Goal: Task Accomplishment & Management: Complete application form

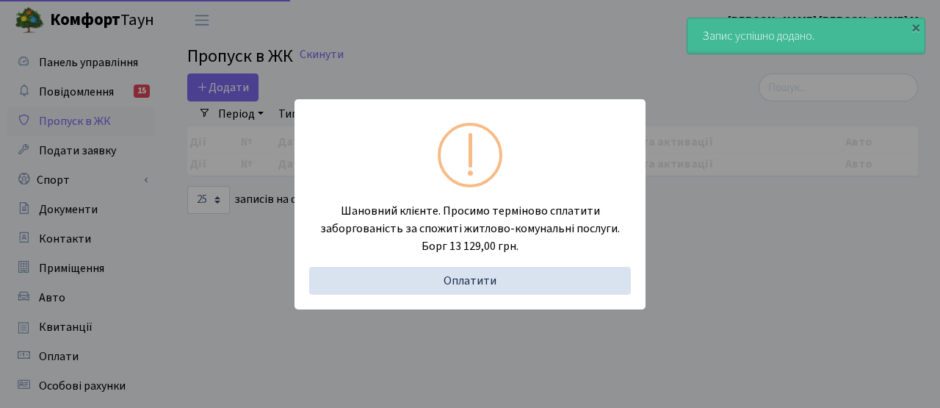
select select "25"
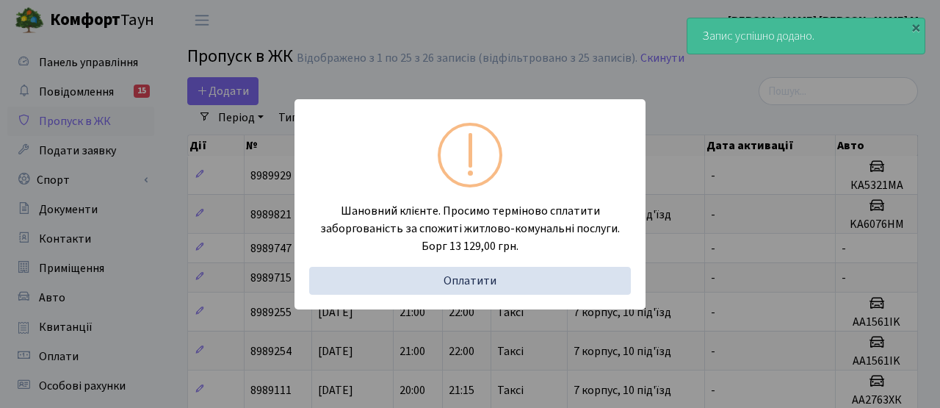
click at [390, 24] on div "Шановний клієнте. Просимо терміново сплатити заборгованість за спожиті житлово-…" at bounding box center [470, 204] width 940 height 408
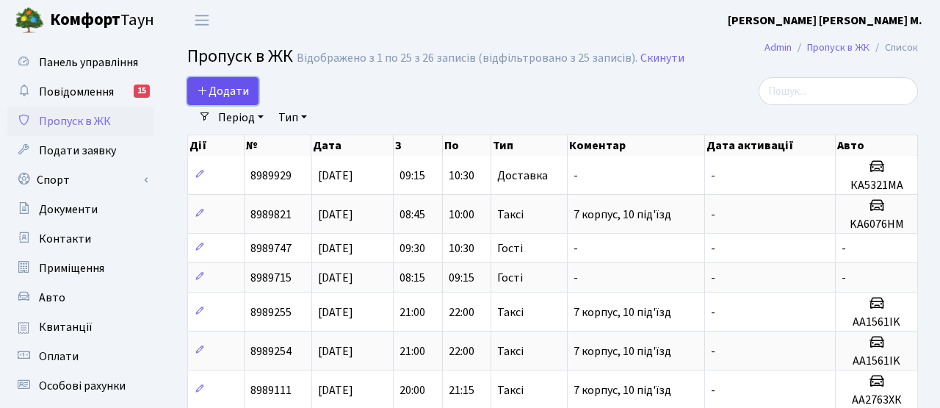
click at [225, 90] on span "Додати" at bounding box center [223, 91] width 52 height 16
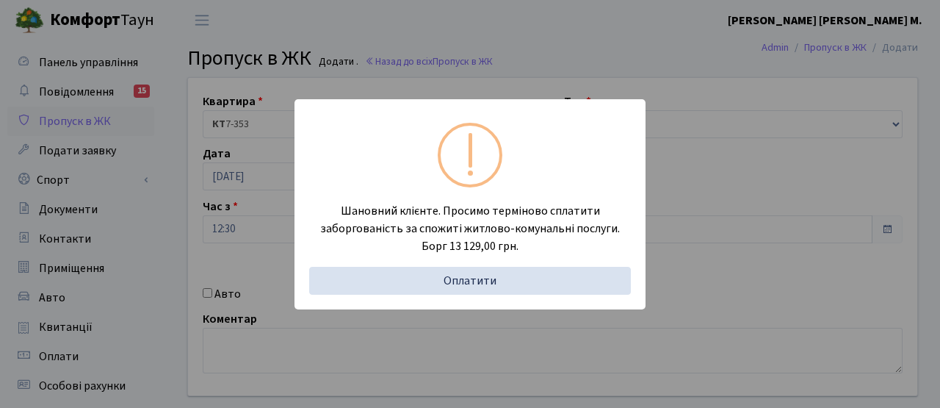
click at [224, 219] on div "Шановний клієнте. Просимо терміново сплатити заборгованість за спожиті житлово-…" at bounding box center [470, 204] width 940 height 408
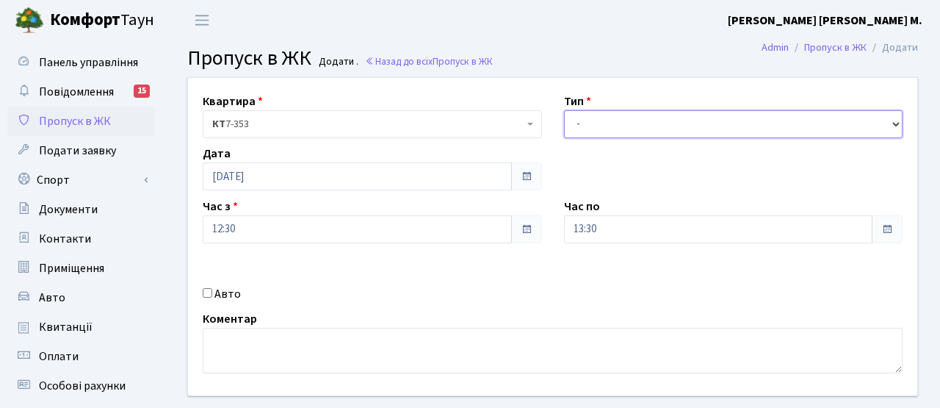
click at [626, 123] on select "- Доставка Таксі Гості Сервіс" at bounding box center [733, 124] width 339 height 28
select select "3"
click at [564, 110] on select "- Доставка Таксі Гості Сервіс" at bounding box center [733, 124] width 339 height 28
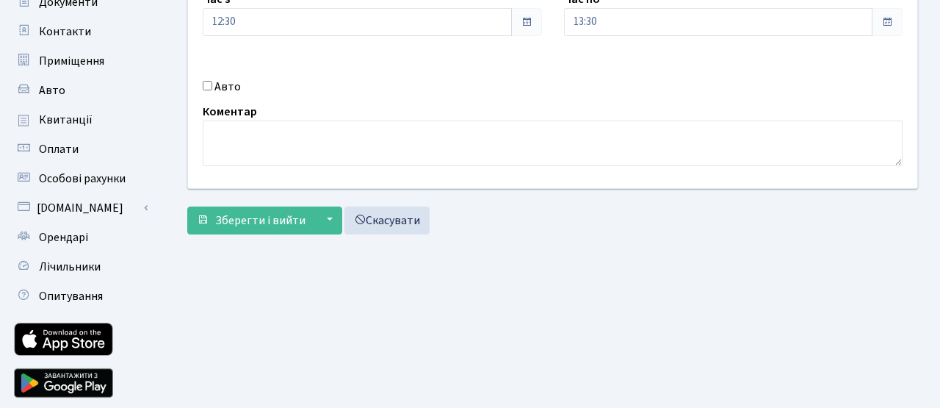
scroll to position [208, 0]
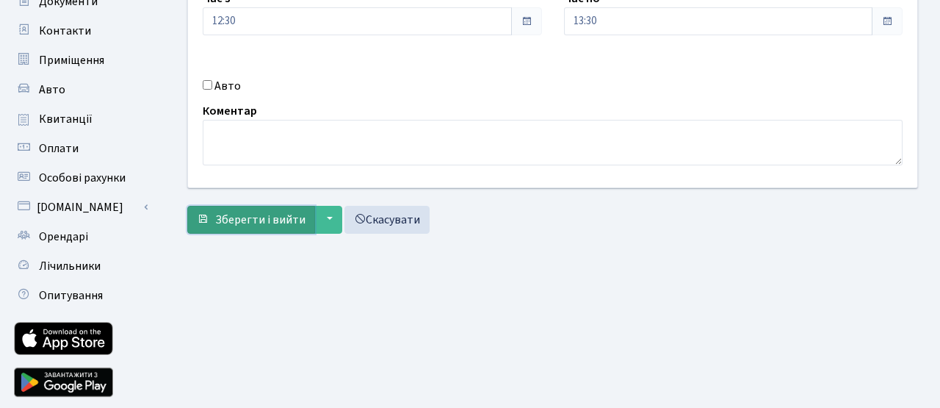
click at [231, 216] on span "Зберегти і вийти" at bounding box center [260, 219] width 90 height 16
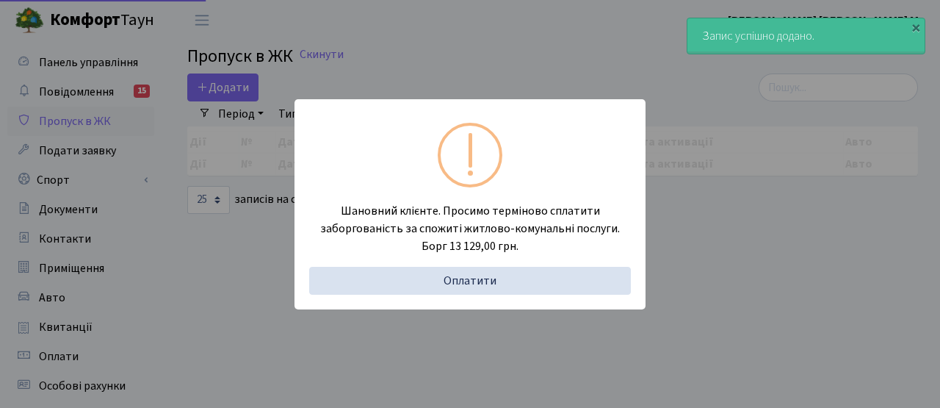
select select "25"
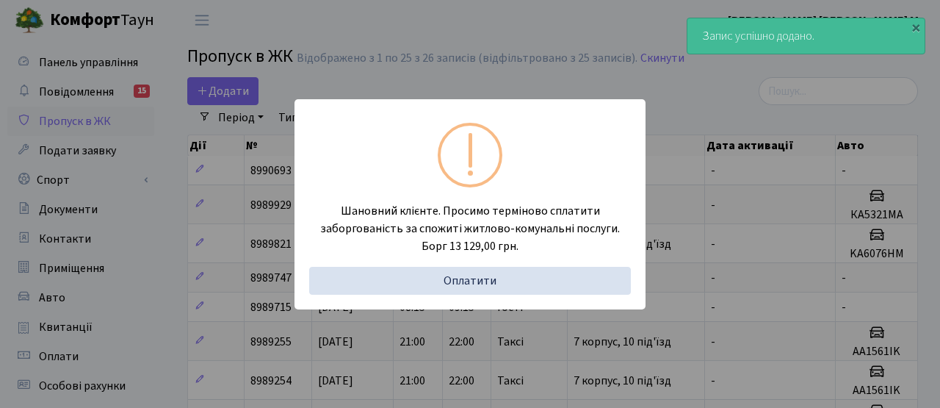
click at [231, 93] on div "Шановний клієнте. Просимо терміново сплатити заборгованість за спожиті житлово-…" at bounding box center [470, 204] width 940 height 408
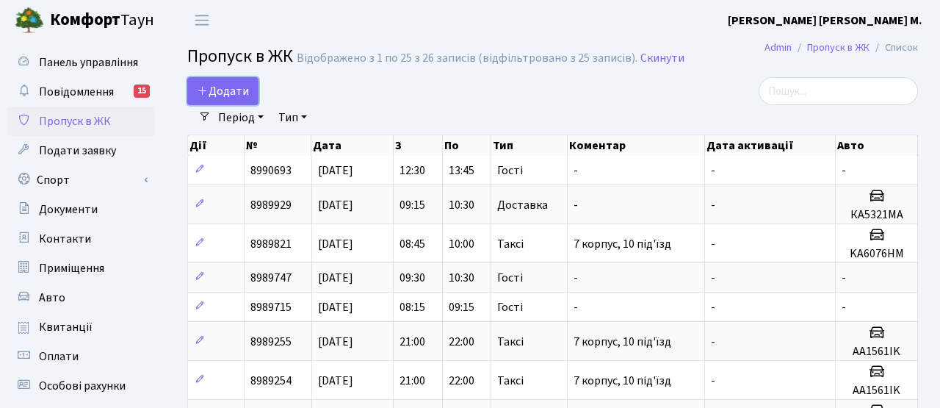
click at [231, 93] on span "Додати" at bounding box center [223, 91] width 52 height 16
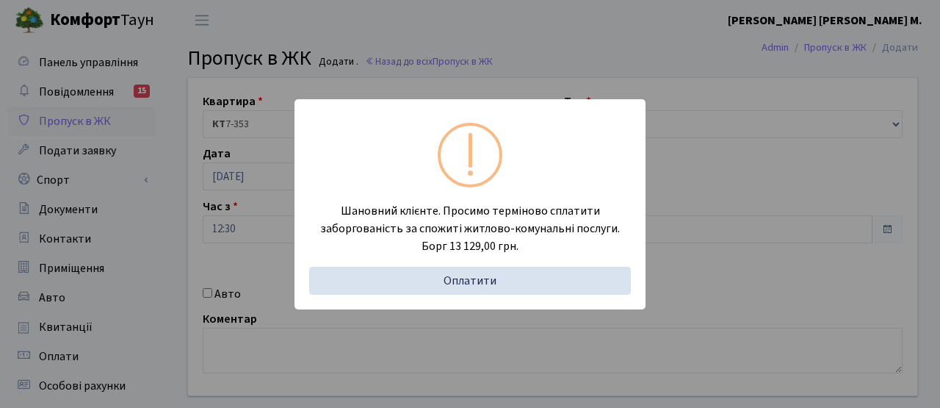
click at [253, 234] on div "Шановний клієнте. Просимо терміново сплатити заборгованість за спожиті житлово-…" at bounding box center [470, 204] width 940 height 408
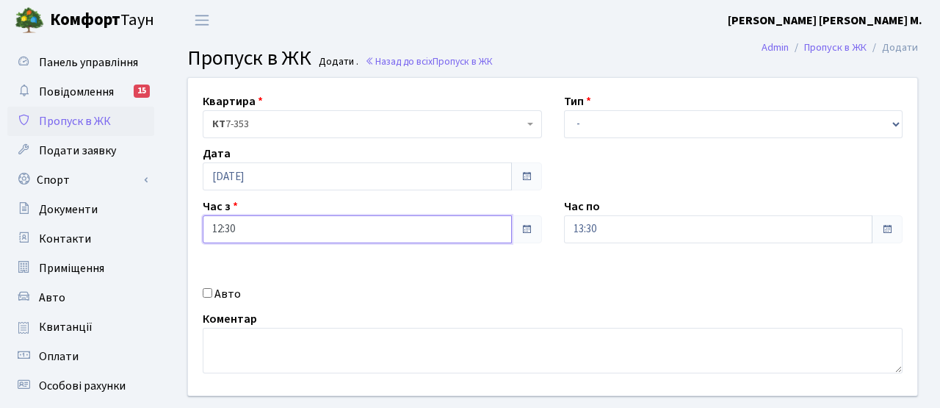
click at [253, 234] on input "12:30" at bounding box center [357, 229] width 309 height 28
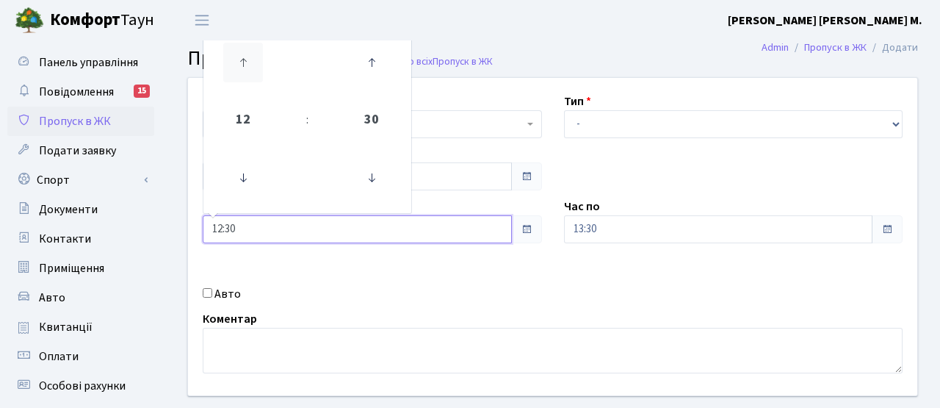
click at [245, 63] on icon at bounding box center [243, 63] width 40 height 40
type input "13:30"
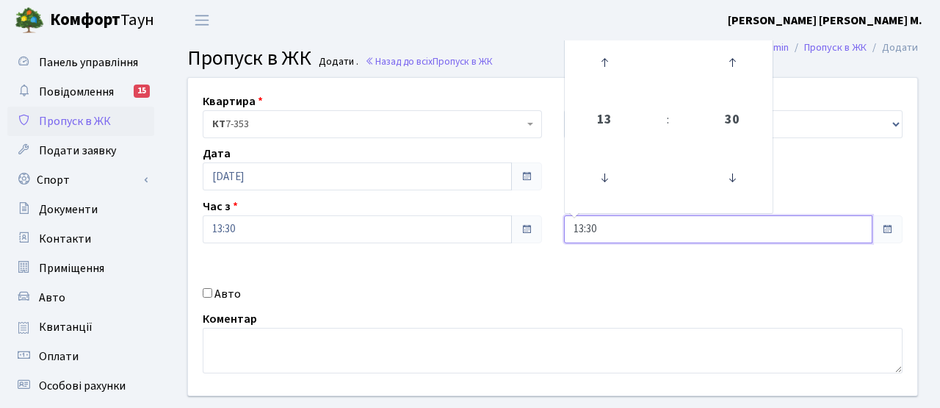
click at [709, 234] on input "13:30" at bounding box center [718, 229] width 309 height 28
click at [609, 67] on icon at bounding box center [605, 63] width 40 height 40
type input "15:30"
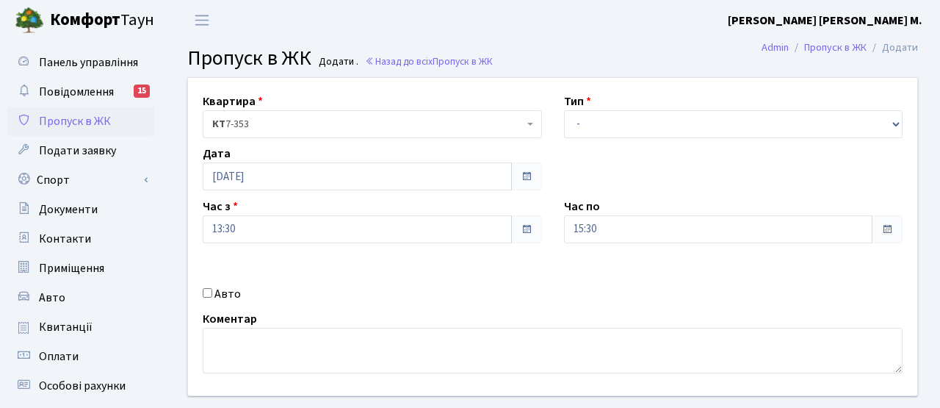
click at [413, 266] on div "Квартира <b>КТ</b>&nbsp;&nbsp;&nbsp;&nbsp;7-353 <b>КТ</b>&nbsp;&nbsp;&nbsp;&nbs…" at bounding box center [552, 236] width 751 height 317
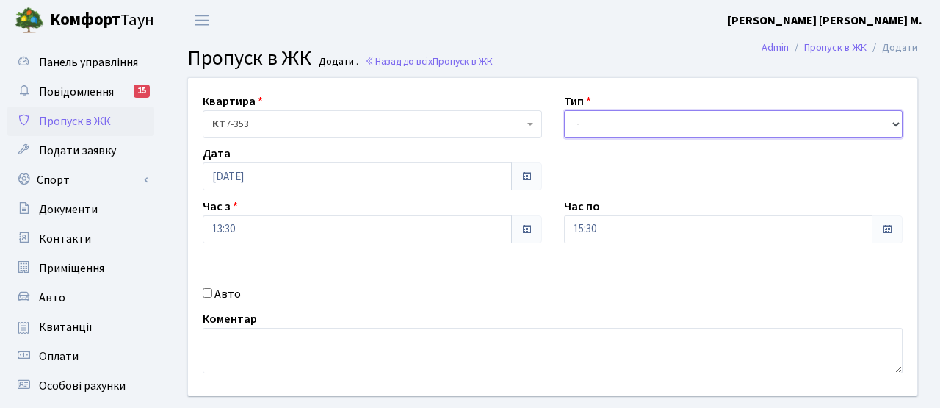
click at [586, 123] on select "- Доставка Таксі Гості Сервіс" at bounding box center [733, 124] width 339 height 28
select select "3"
click at [564, 110] on select "- Доставка Таксі Гості Сервіс" at bounding box center [733, 124] width 339 height 28
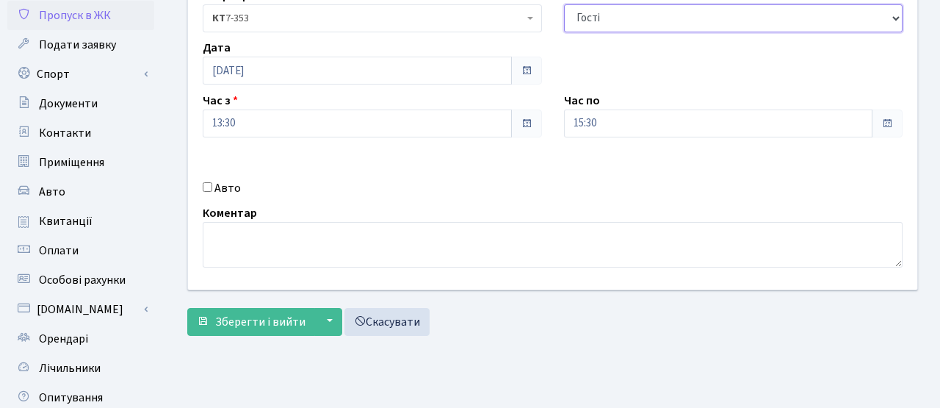
scroll to position [253, 0]
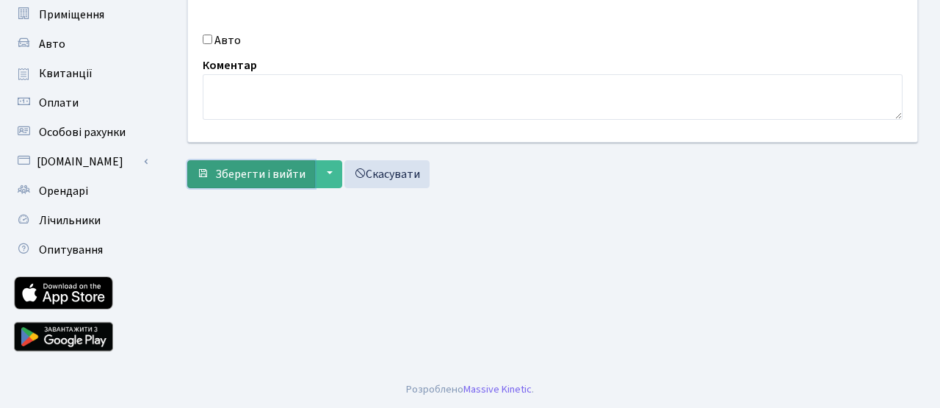
click at [267, 175] on span "Зберегти і вийти" at bounding box center [260, 174] width 90 height 16
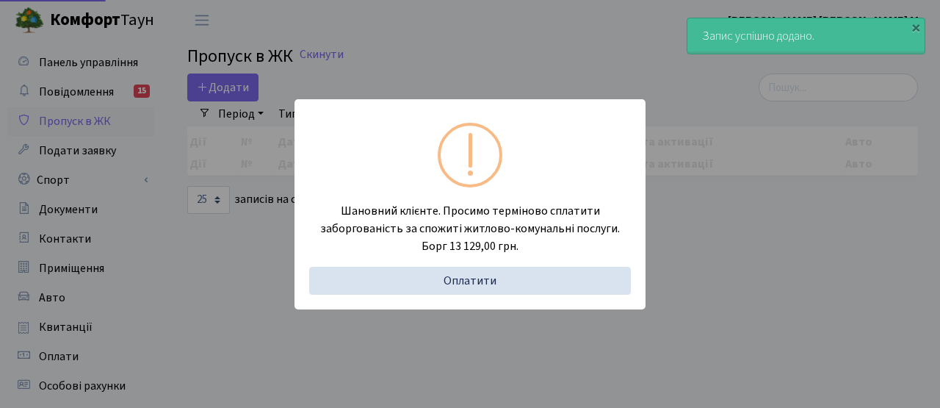
select select "25"
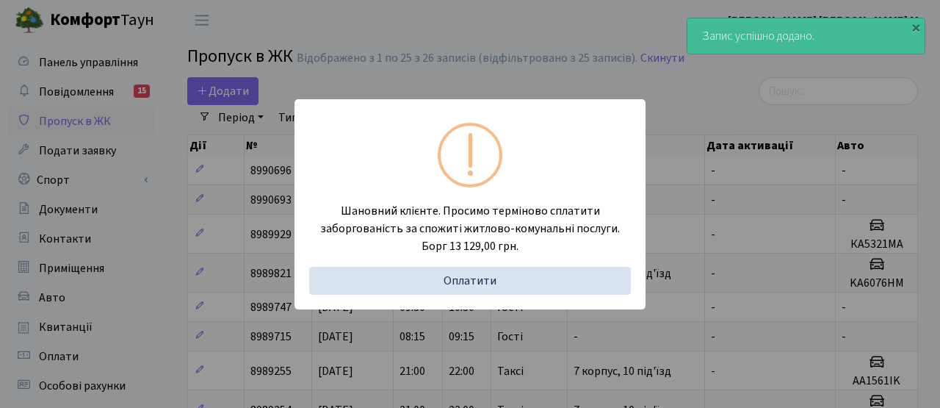
click at [365, 37] on div "Шановний клієнте. Просимо терміново сплатити заборгованість за спожиті житлово-…" at bounding box center [470, 204] width 940 height 408
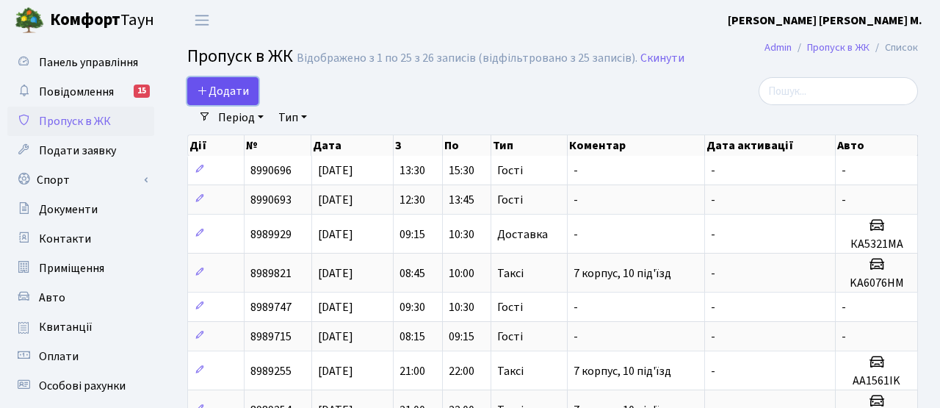
click at [225, 95] on span "Додати" at bounding box center [223, 91] width 52 height 16
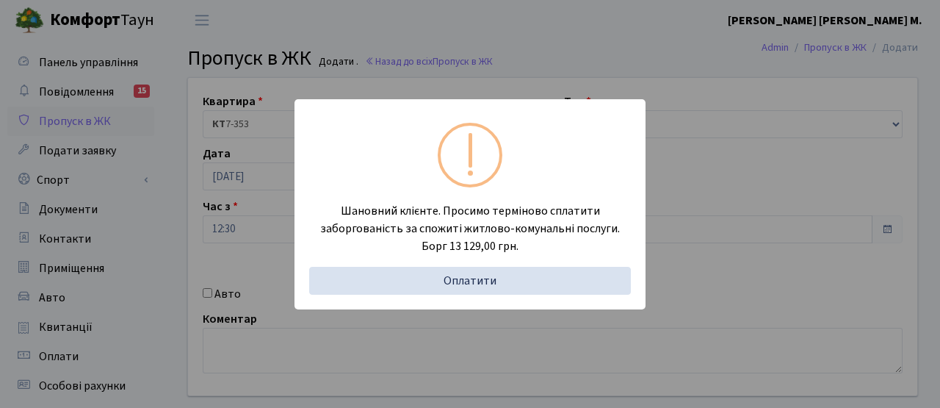
click at [212, 293] on div "Шановний клієнте. Просимо терміново сплатити заборгованість за спожиті житлово-…" at bounding box center [470, 204] width 940 height 408
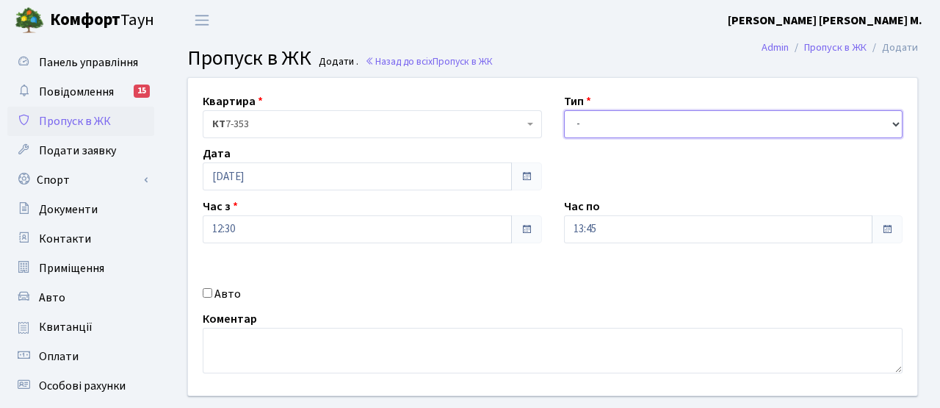
click at [632, 120] on select "- Доставка Таксі Гості Сервіс" at bounding box center [733, 124] width 339 height 28
select select "3"
click at [564, 110] on select "- Доставка Таксі Гості Сервіс" at bounding box center [733, 124] width 339 height 28
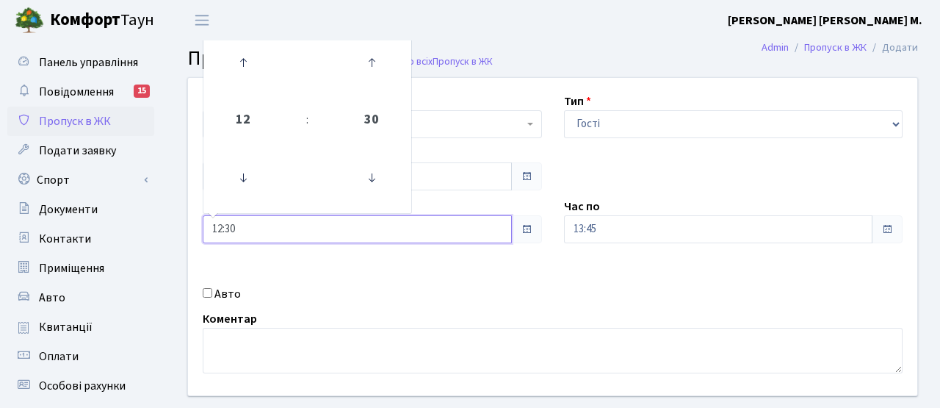
click at [286, 231] on input "12:30" at bounding box center [357, 229] width 309 height 28
click at [240, 64] on icon at bounding box center [243, 63] width 40 height 40
type input "14:30"
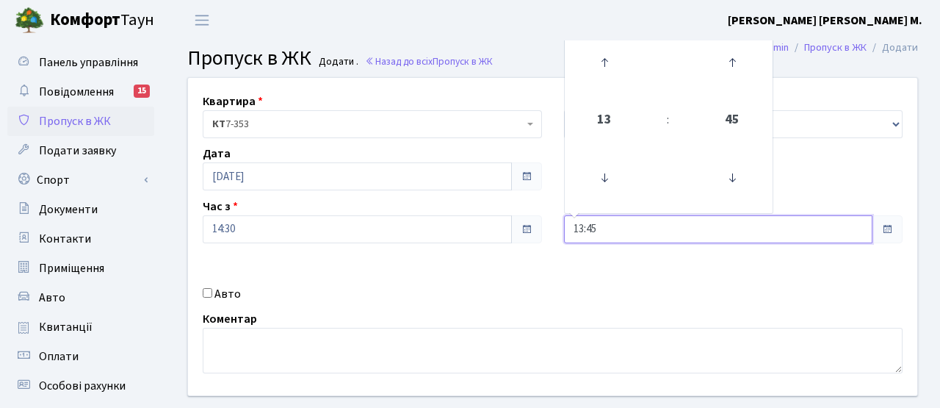
click at [634, 228] on input "13:45" at bounding box center [718, 229] width 309 height 28
click at [604, 63] on icon at bounding box center [605, 63] width 40 height 40
type input "15:45"
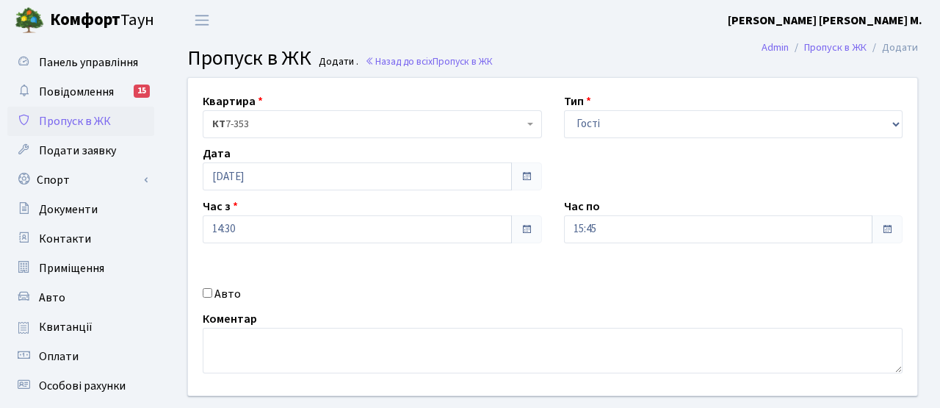
click at [433, 291] on div "Авто" at bounding box center [372, 294] width 361 height 18
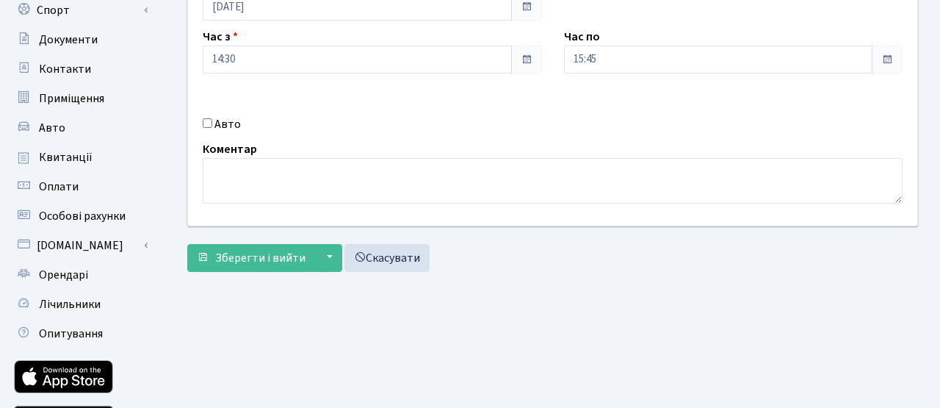
scroll to position [253, 0]
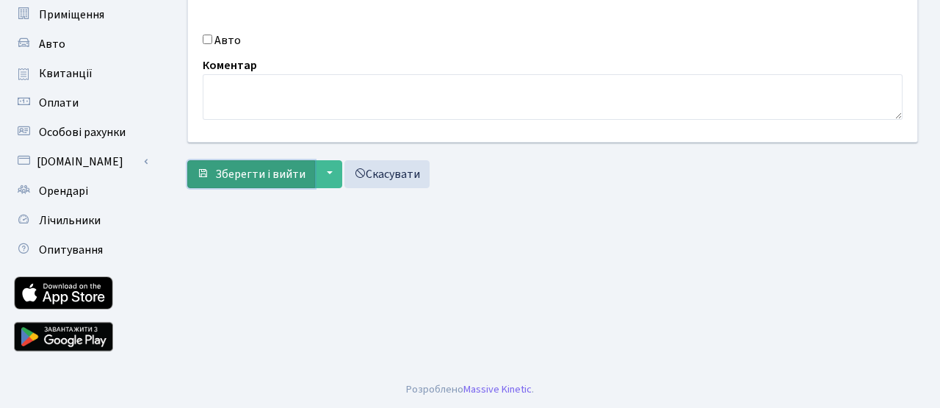
click at [267, 182] on button "Зберегти і вийти" at bounding box center [251, 174] width 128 height 28
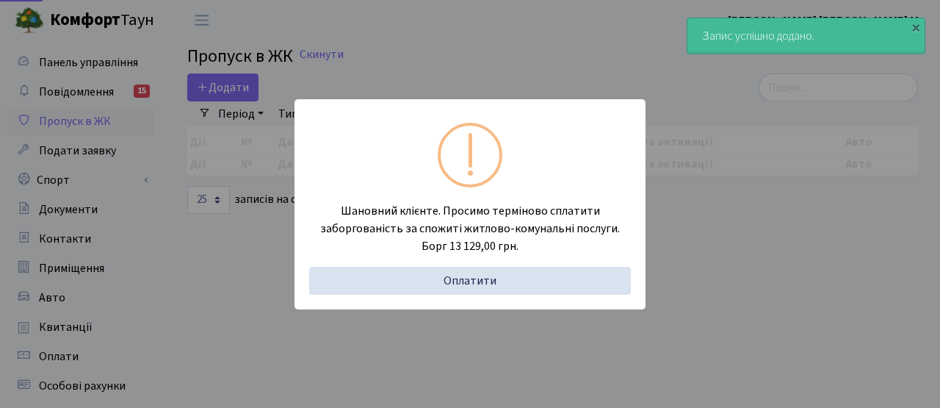
select select "25"
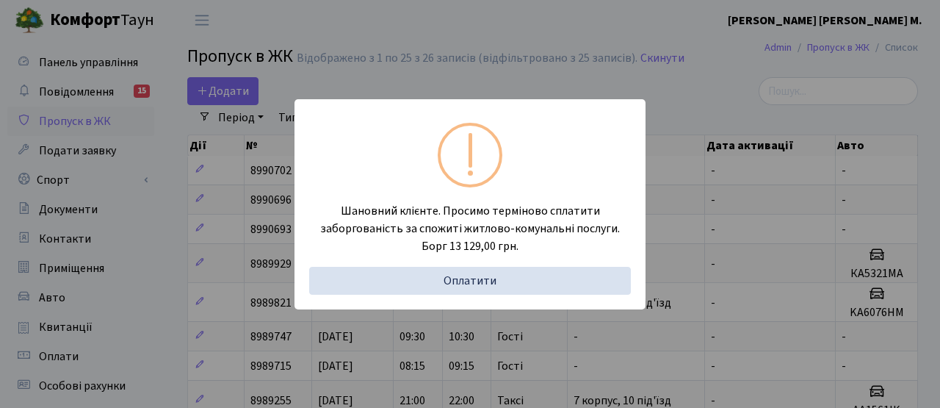
click at [507, 27] on div "Шановний клієнте. Просимо терміново сплатити заборгованість за спожиті житлово-…" at bounding box center [470, 204] width 940 height 408
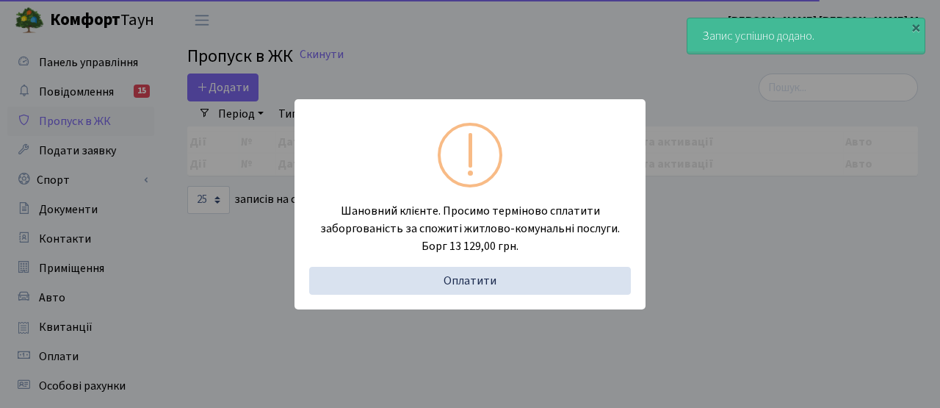
select select "25"
click at [206, 300] on div "Шановний клієнте. Просимо терміново сплатити заборгованість за спожиті житлово-…" at bounding box center [470, 204] width 940 height 408
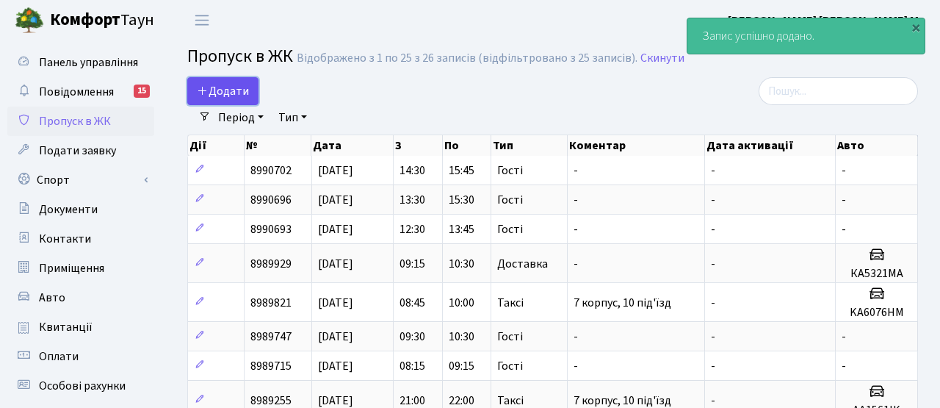
click at [234, 93] on span "Додати" at bounding box center [223, 91] width 52 height 16
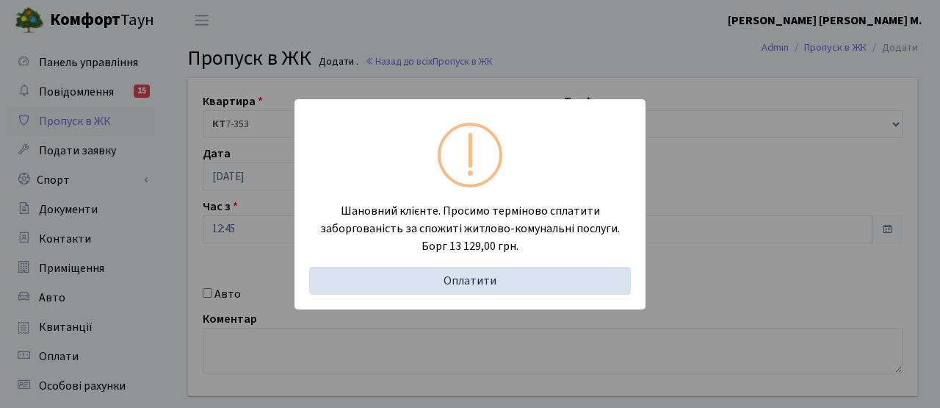
click at [246, 234] on div "Шановний клієнте. Просимо терміново сплатити заборгованість за спожиті житлово-…" at bounding box center [470, 204] width 940 height 408
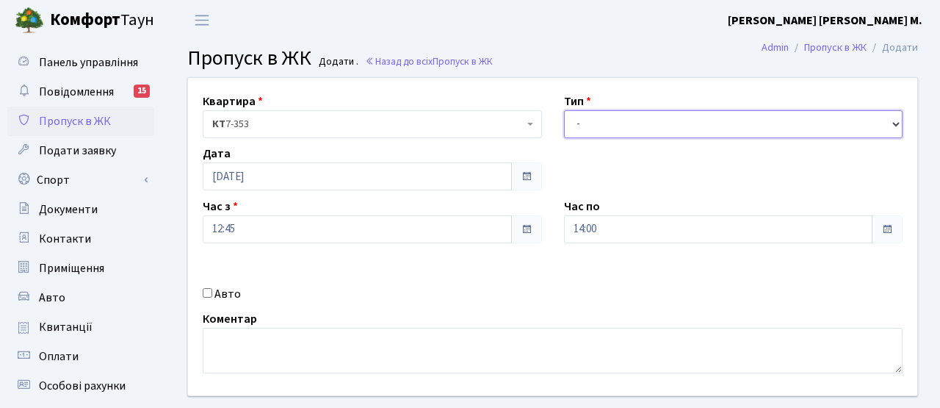
click at [634, 130] on select "- Доставка Таксі Гості Сервіс" at bounding box center [733, 124] width 339 height 28
select select "3"
click at [564, 110] on select "- Доставка Таксі Гості Сервіс" at bounding box center [733, 124] width 339 height 28
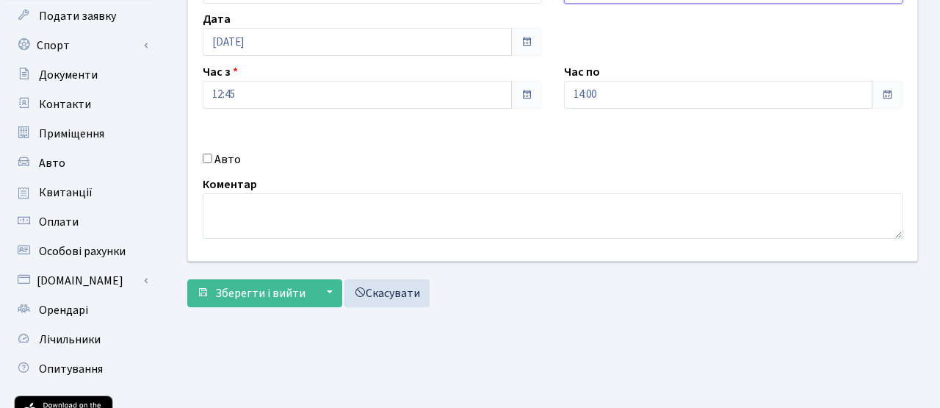
scroll to position [139, 0]
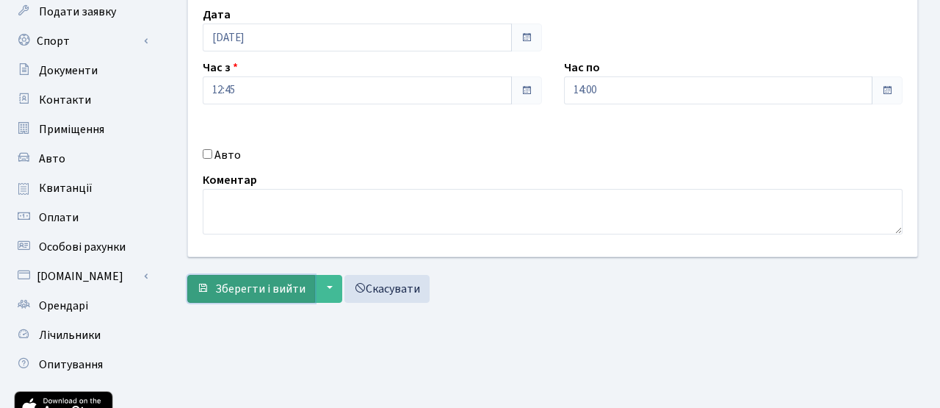
click at [278, 291] on span "Зберегти і вийти" at bounding box center [260, 289] width 90 height 16
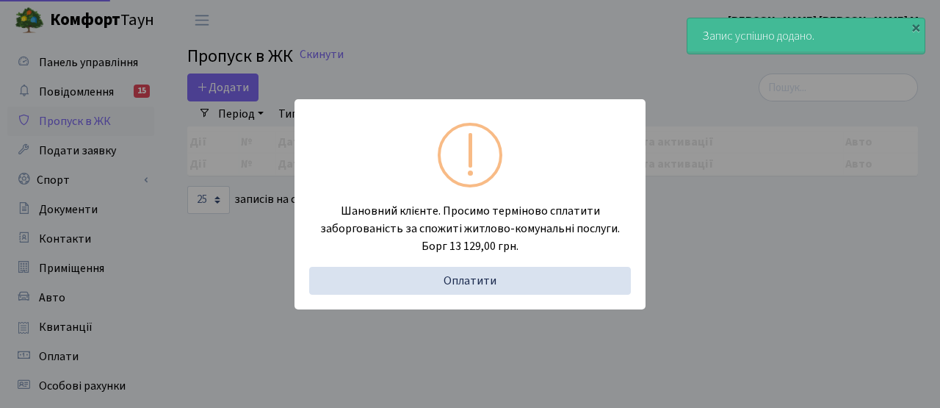
select select "25"
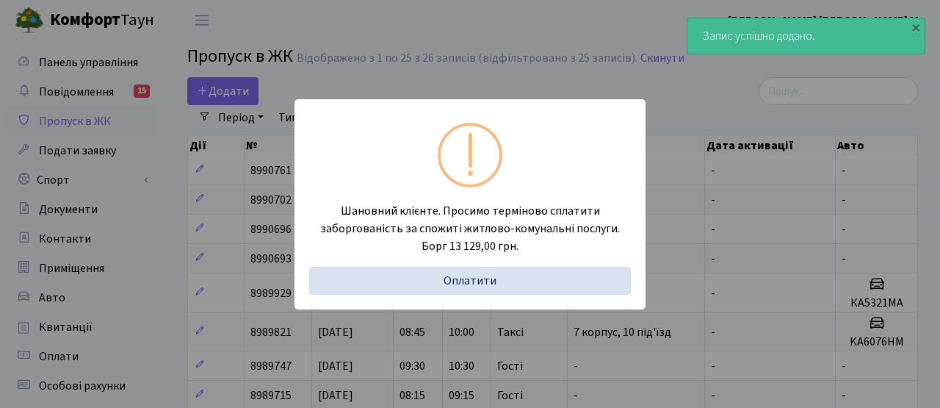
click at [255, 96] on div "Шановний клієнте. Просимо терміново сплатити заборгованість за спожиті житлово-…" at bounding box center [470, 204] width 940 height 408
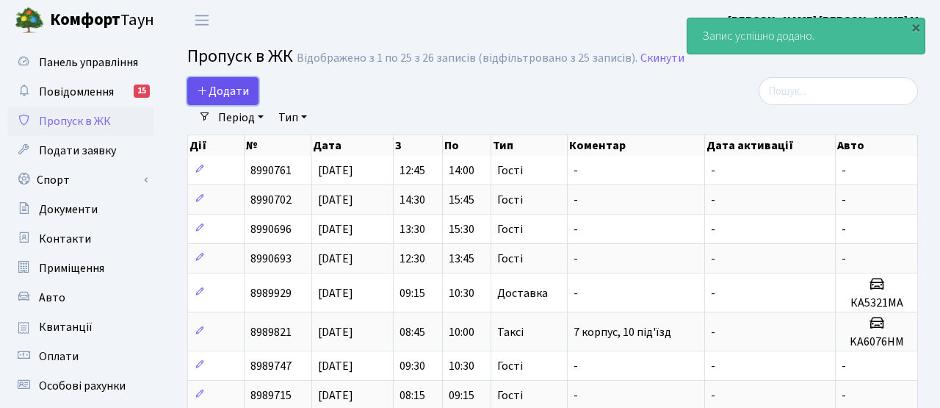
click at [251, 96] on link "Додати" at bounding box center [222, 91] width 71 height 28
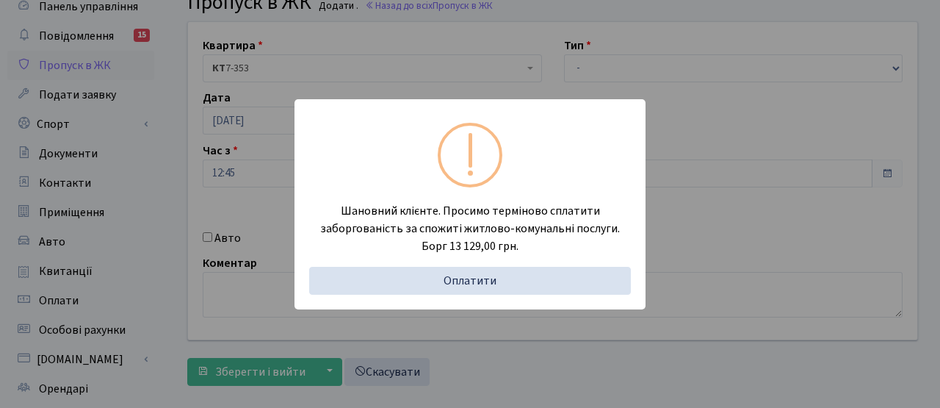
scroll to position [86, 0]
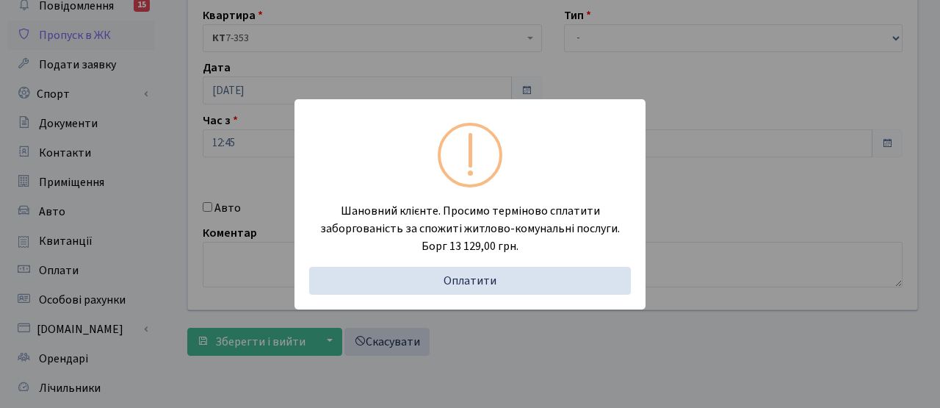
click at [222, 193] on div "Шановний клієнте. Просимо терміново сплатити заборгованість за спожиті житлово-…" at bounding box center [470, 204] width 940 height 408
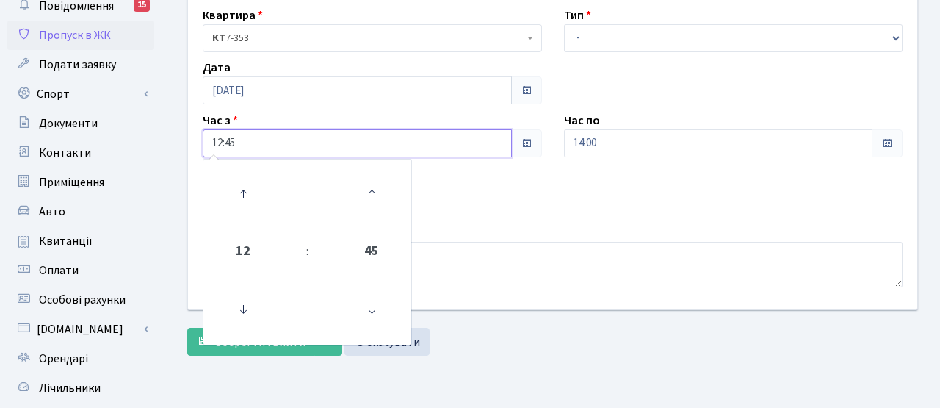
click at [256, 148] on input "12:45" at bounding box center [357, 143] width 309 height 28
click at [242, 192] on icon at bounding box center [243, 194] width 40 height 40
type input "13:45"
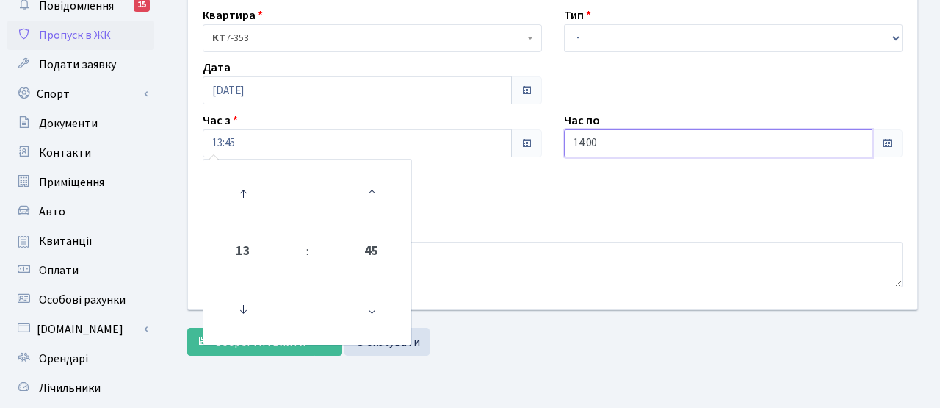
drag, startPoint x: 625, startPoint y: 146, endPoint x: 612, endPoint y: 151, distance: 13.5
click at [624, 146] on input "14:00" at bounding box center [718, 143] width 309 height 28
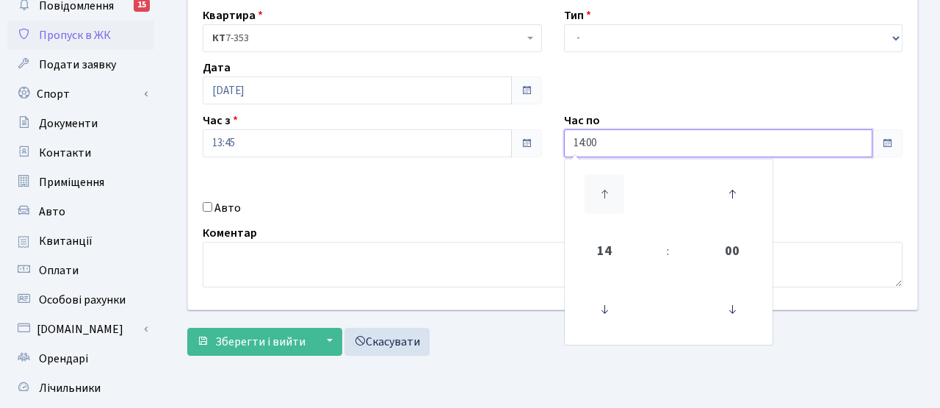
click at [601, 178] on icon at bounding box center [605, 194] width 40 height 40
type input "16:00"
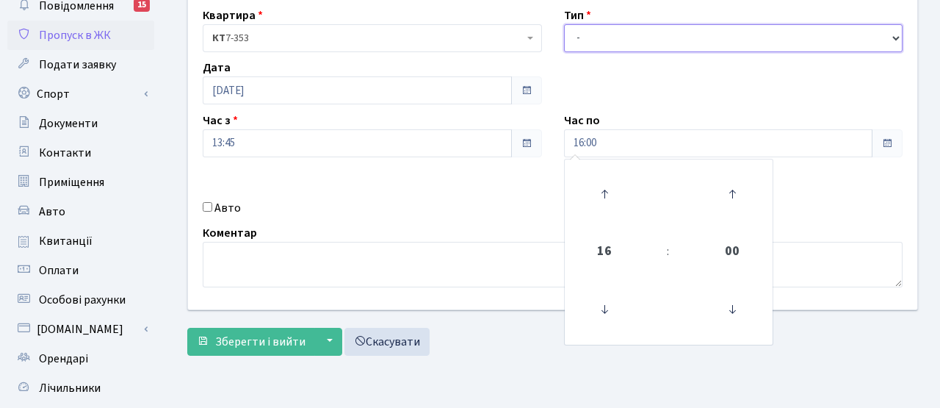
click at [612, 37] on select "- Доставка Таксі Гості Сервіс" at bounding box center [733, 38] width 339 height 28
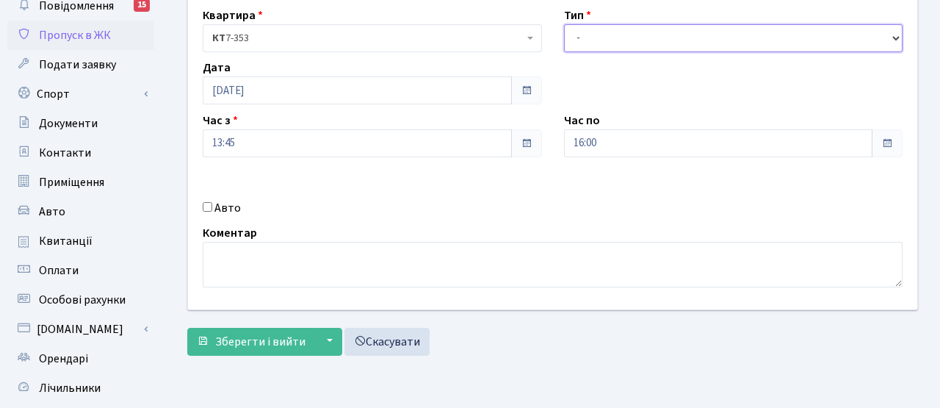
select select "3"
click at [564, 24] on select "- Доставка Таксі Гості Сервіс" at bounding box center [733, 38] width 339 height 28
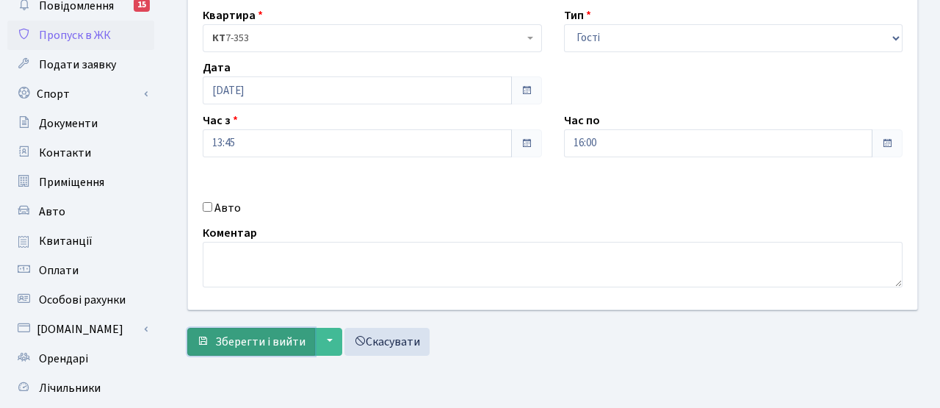
click at [234, 346] on span "Зберегти і вийти" at bounding box center [260, 341] width 90 height 16
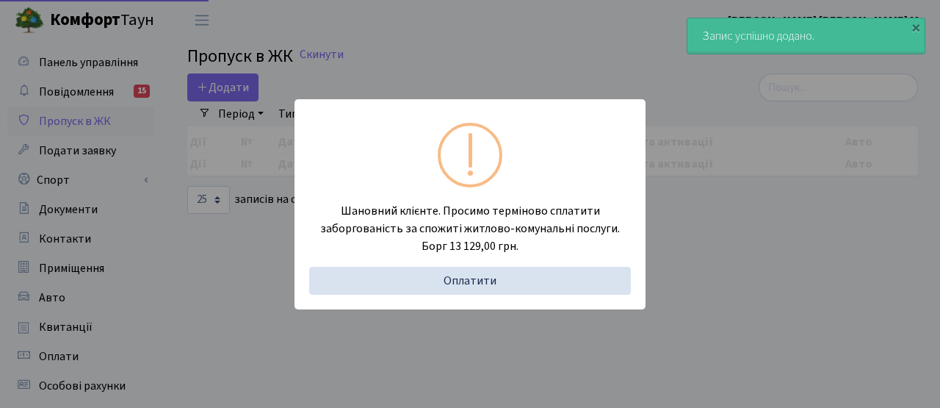
select select "25"
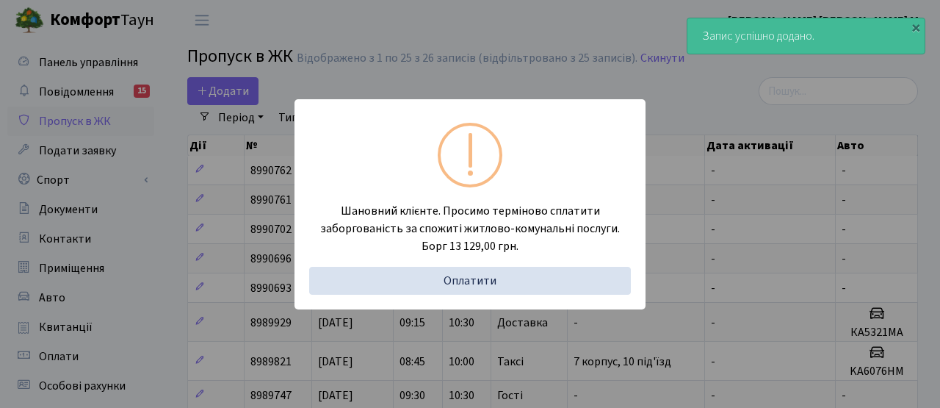
click at [225, 98] on div "Шановний клієнте. Просимо терміново сплатити заборгованість за спожиті житлово-…" at bounding box center [470, 204] width 940 height 408
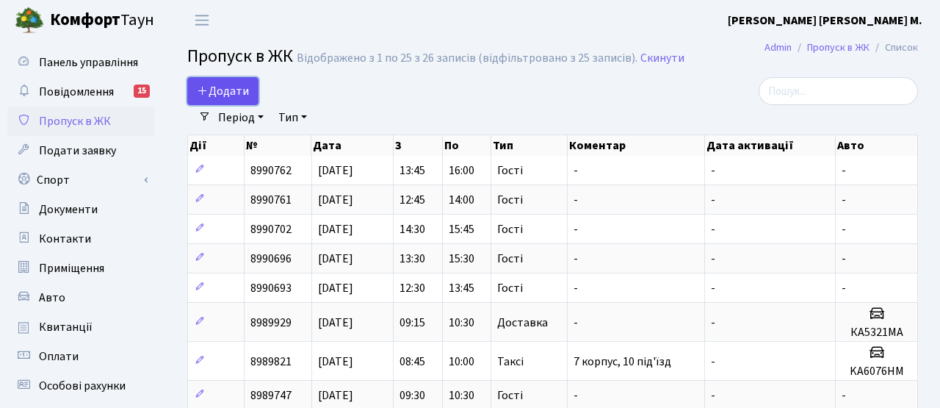
click at [235, 96] on span "Додати" at bounding box center [223, 91] width 52 height 16
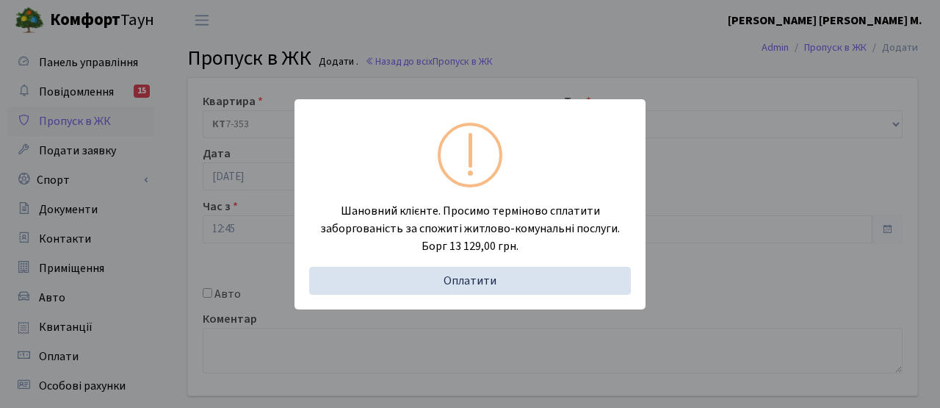
click at [268, 237] on div "Шановний клієнте. Просимо терміново сплатити заборгованість за спожиті житлово-…" at bounding box center [470, 204] width 940 height 408
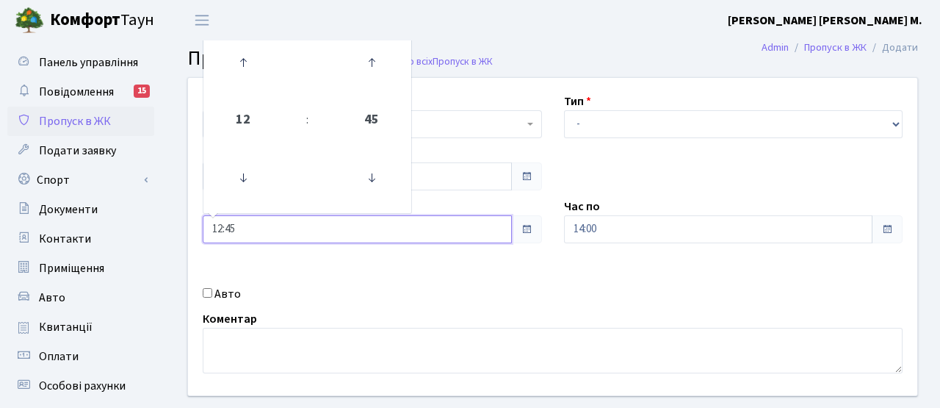
drag, startPoint x: 269, startPoint y: 235, endPoint x: 258, endPoint y: 242, distance: 13.9
click at [269, 235] on input "12:45" at bounding box center [357, 229] width 309 height 28
click at [252, 65] on icon at bounding box center [243, 63] width 40 height 40
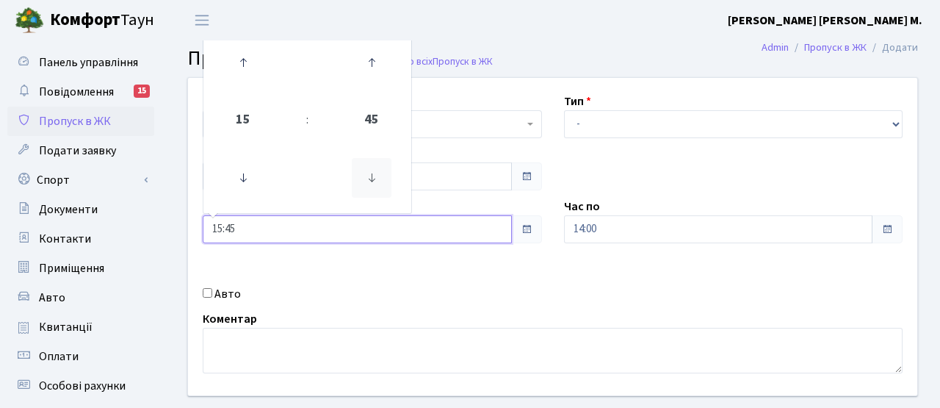
click at [372, 181] on icon at bounding box center [372, 178] width 40 height 40
type input "15:30"
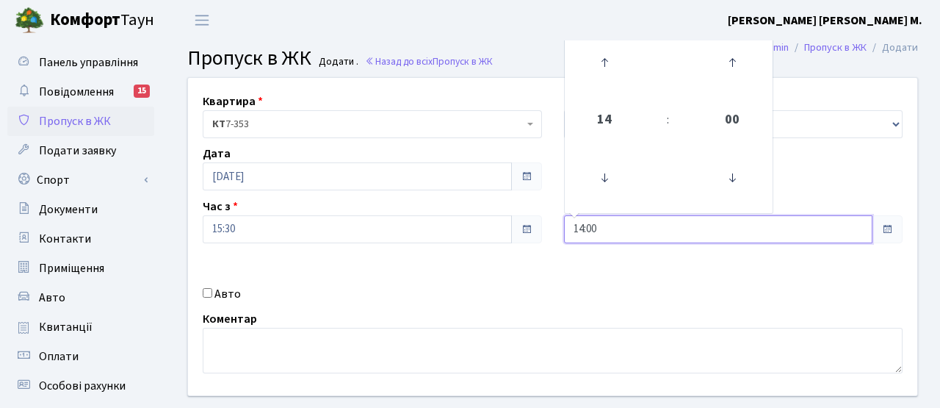
click at [614, 237] on input "14:00" at bounding box center [718, 229] width 309 height 28
click at [610, 75] on icon at bounding box center [605, 63] width 40 height 40
type input "16:00"
click at [225, 297] on label "Авто" at bounding box center [227, 294] width 26 height 18
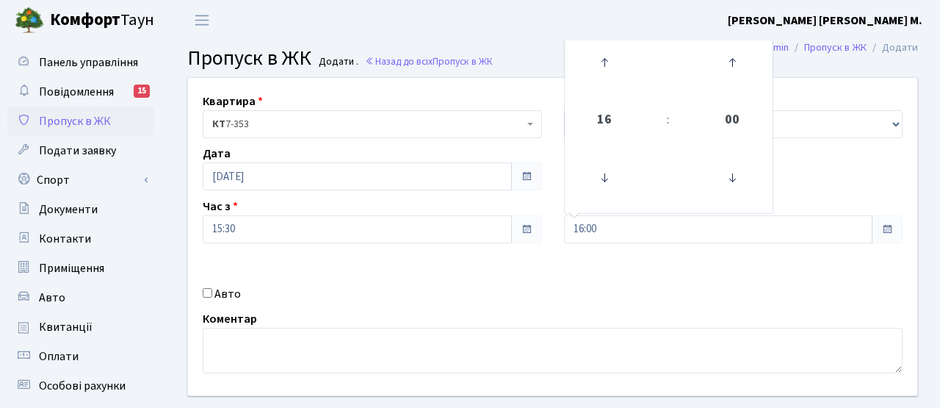
click at [212, 297] on input "Авто" at bounding box center [208, 293] width 10 height 10
checkbox input "true"
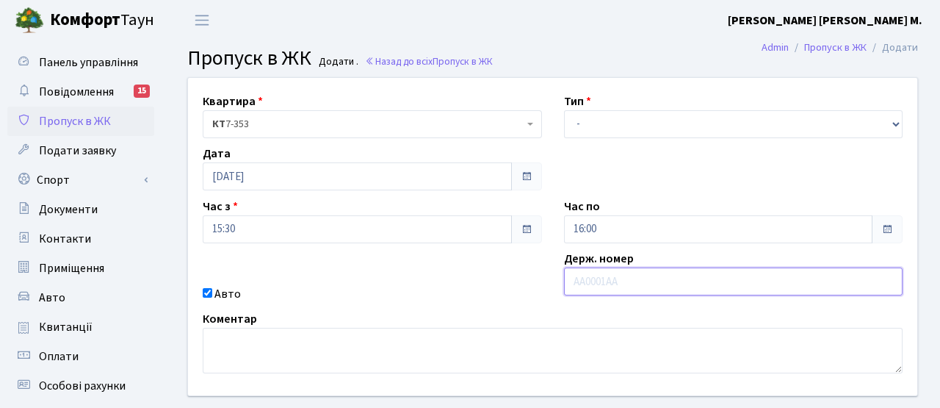
paste input "КА0312НН"
type input "КА0312НН"
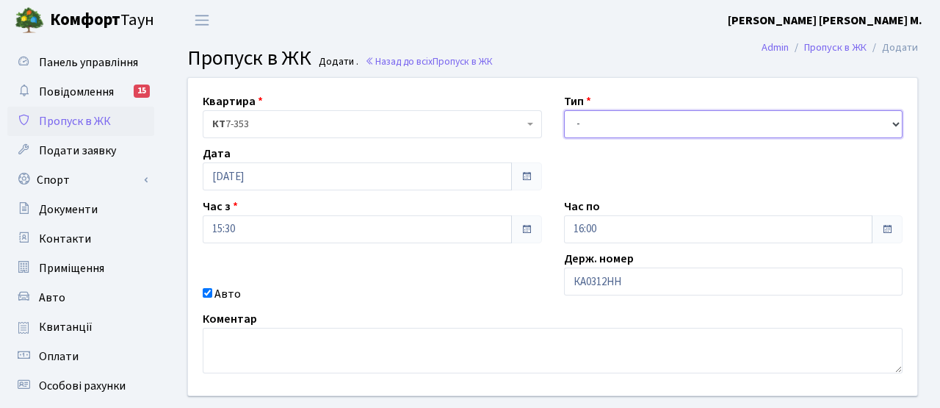
click at [600, 129] on select "- Доставка Таксі Гості Сервіс" at bounding box center [733, 124] width 339 height 28
select select "3"
click at [564, 110] on select "- Доставка Таксі Гості Сервіс" at bounding box center [733, 124] width 339 height 28
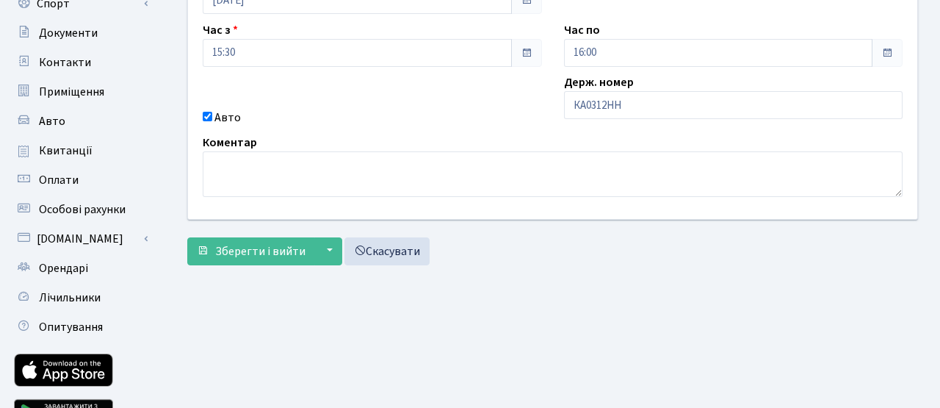
scroll to position [179, 0]
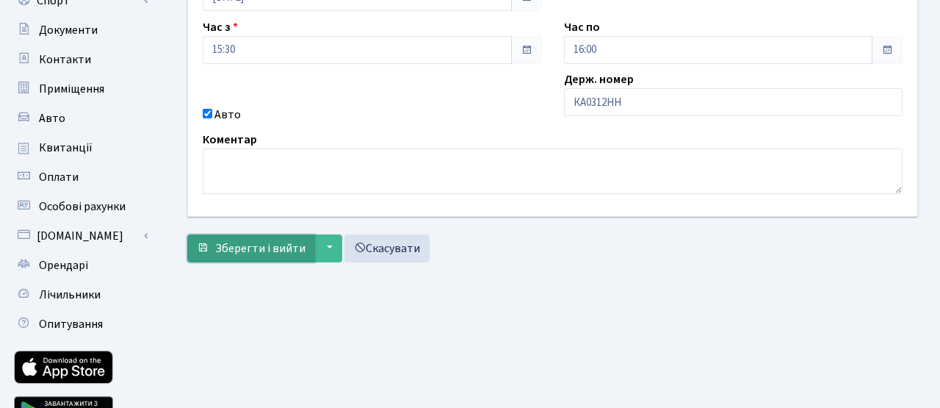
click at [265, 250] on span "Зберегти і вийти" at bounding box center [260, 248] width 90 height 16
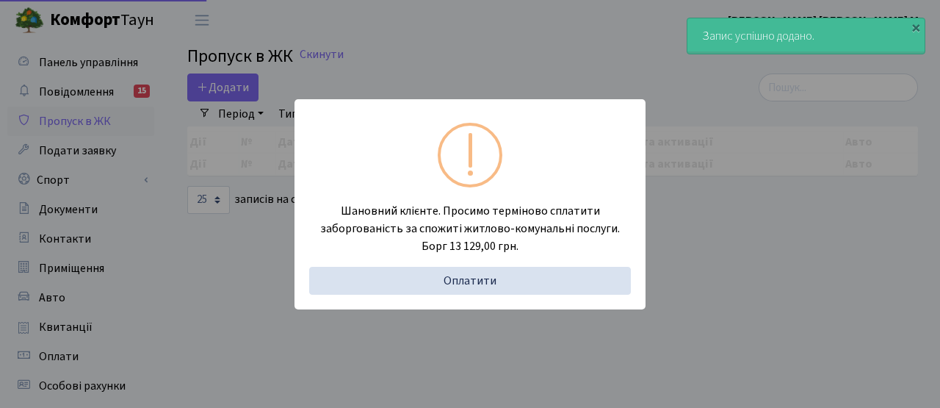
select select "25"
